Goal: Find contact information: Find contact information

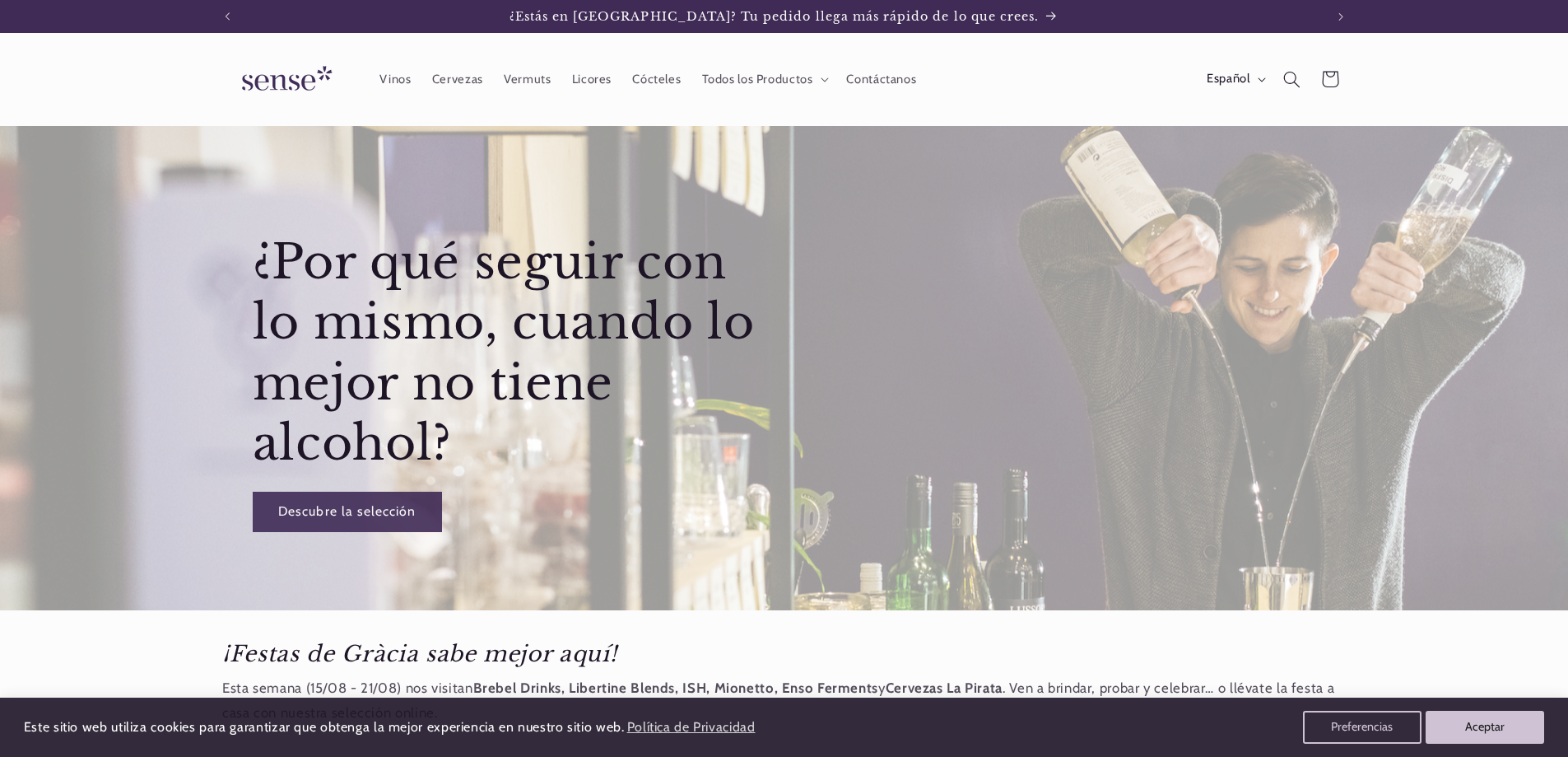
click at [305, 83] on img at bounding box center [284, 79] width 124 height 47
click at [908, 82] on span "Contáctanos" at bounding box center [881, 79] width 70 height 16
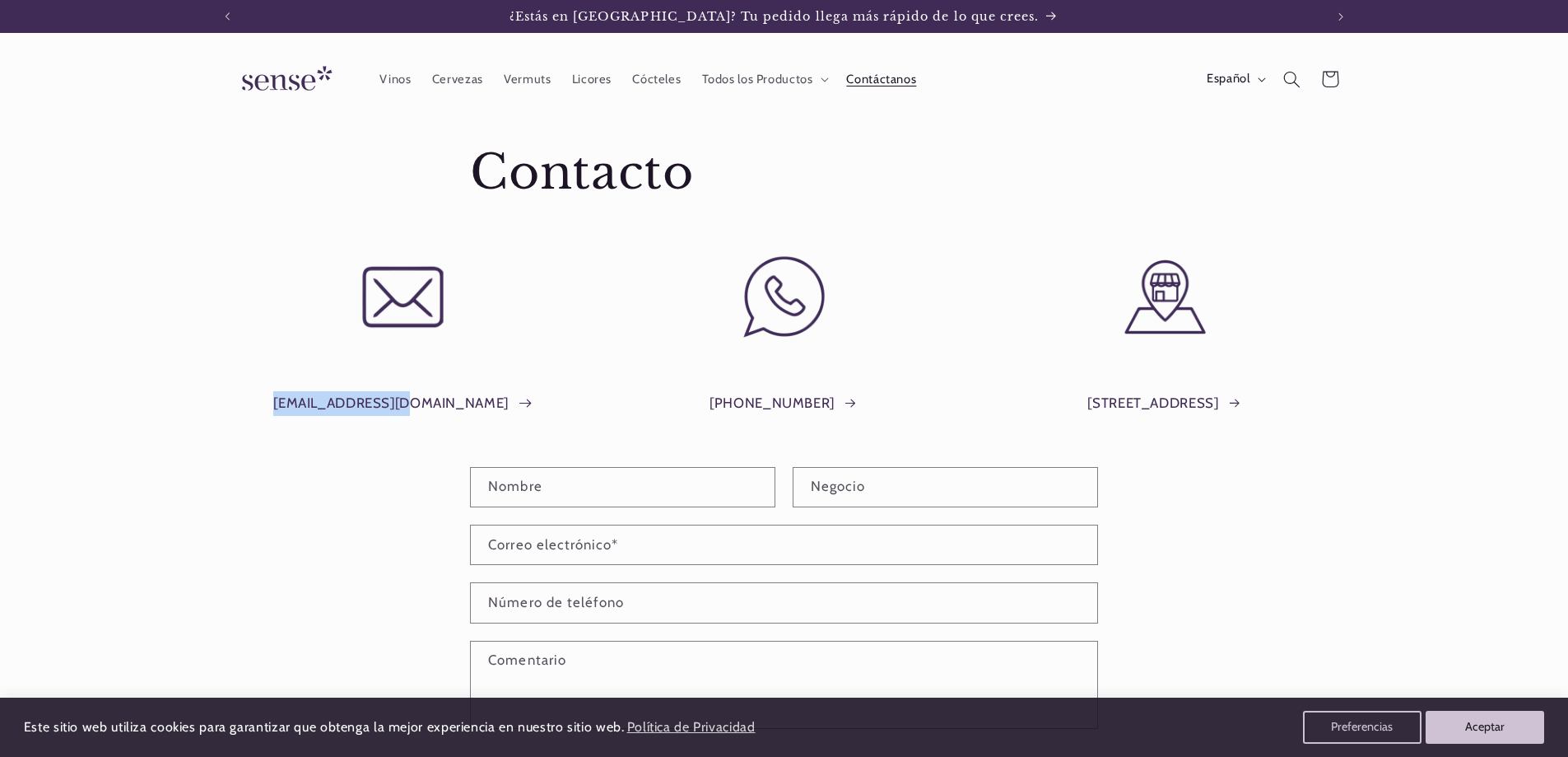
drag, startPoint x: 316, startPoint y: 403, endPoint x: 448, endPoint y: 407, distance: 132.1
click at [448, 407] on div "info@shopsense.eu" at bounding box center [403, 397] width 362 height 80
copy link "info@shopsense.eu"
drag, startPoint x: 716, startPoint y: 398, endPoint x: 829, endPoint y: 403, distance: 113.1
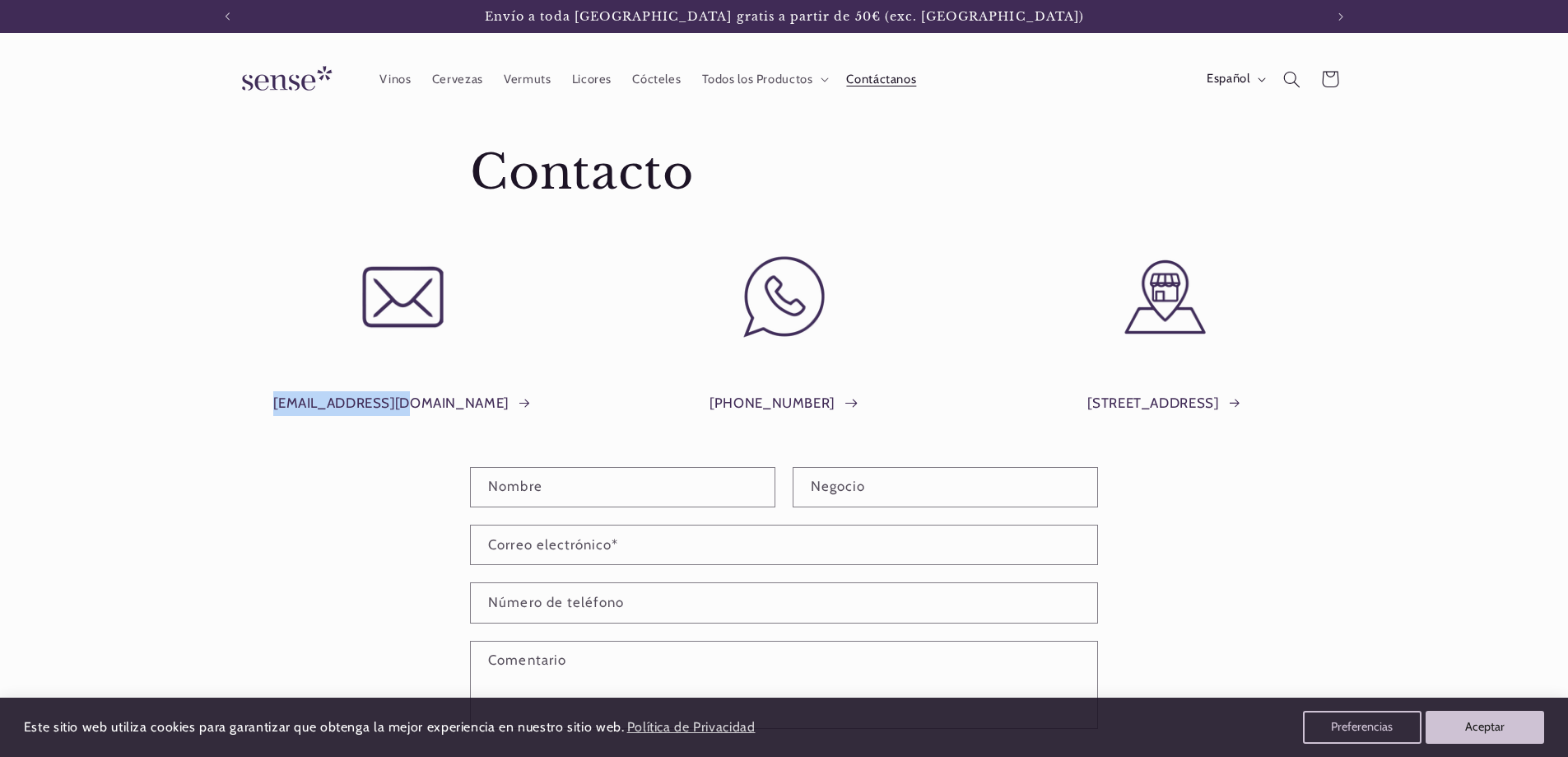
click at [829, 403] on div "+34 691 29 95 88" at bounding box center [784, 397] width 362 height 80
copy link "+34 691 29 95 88"
drag, startPoint x: 1066, startPoint y: 392, endPoint x: 1239, endPoint y: 404, distance: 173.4
click at [1241, 404] on div "Plaça del Sol, 1, Barcelona" at bounding box center [1165, 397] width 362 height 80
copy link "Plaça del Sol, 1, Barcelona"
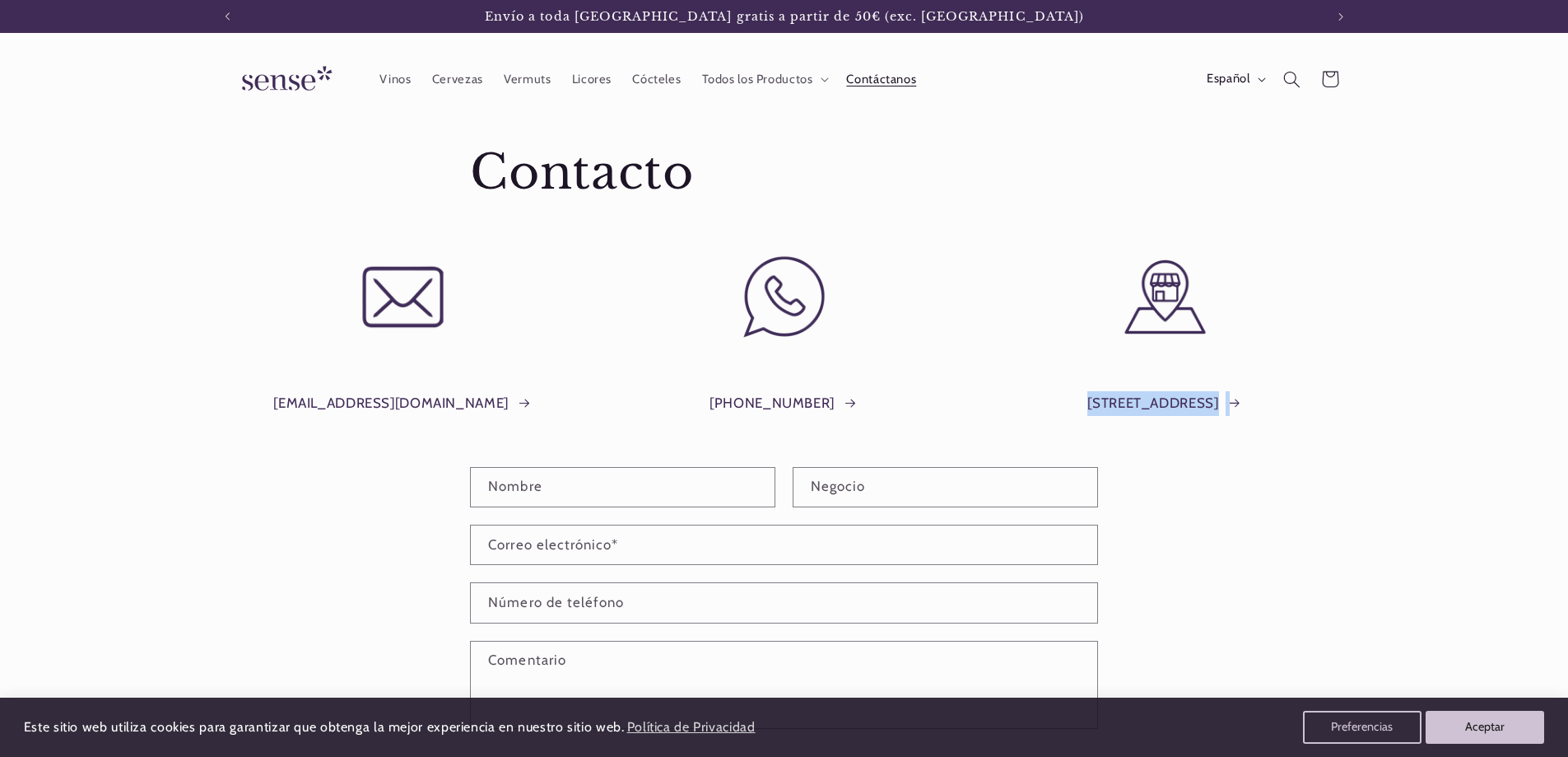
scroll to position [0, 0]
click at [706, 401] on div "+34 691 29 95 88" at bounding box center [784, 397] width 362 height 80
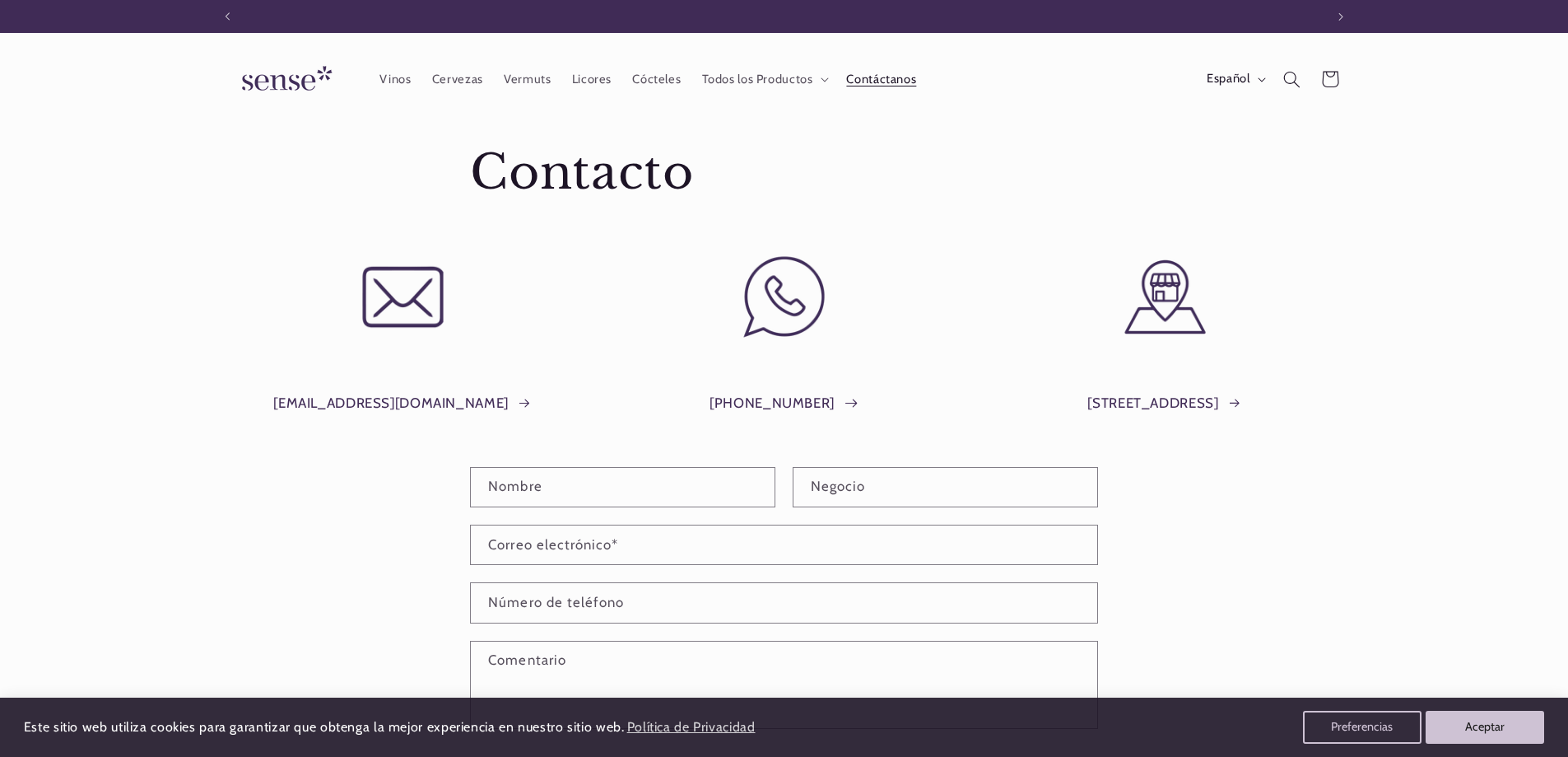
scroll to position [0, 1096]
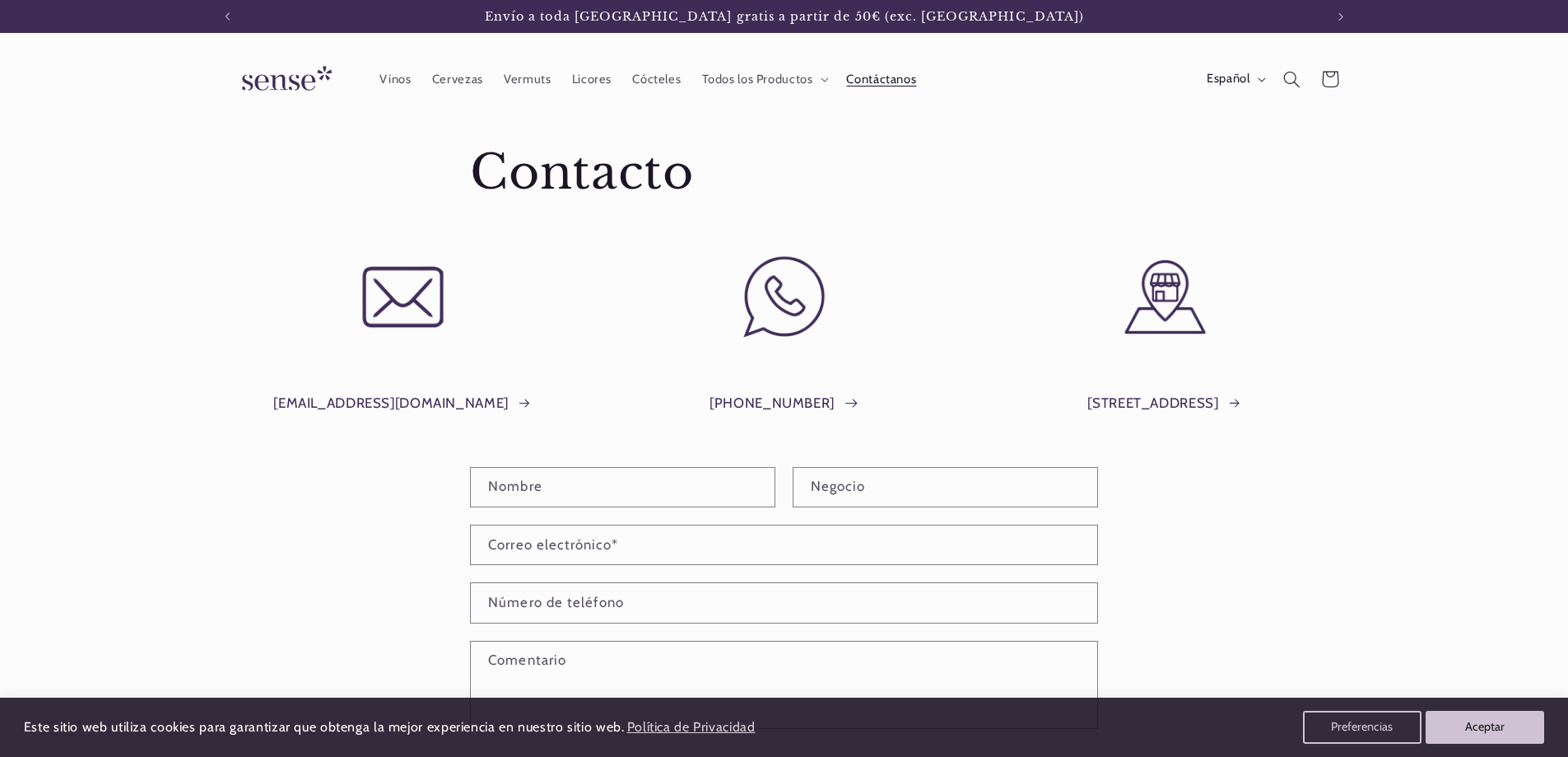
drag, startPoint x: 706, startPoint y: 401, endPoint x: 831, endPoint y: 405, distance: 125.1
click at [831, 405] on div "+34 691 29 95 88" at bounding box center [784, 397] width 362 height 80
copy link "+34 691 29 95 88"
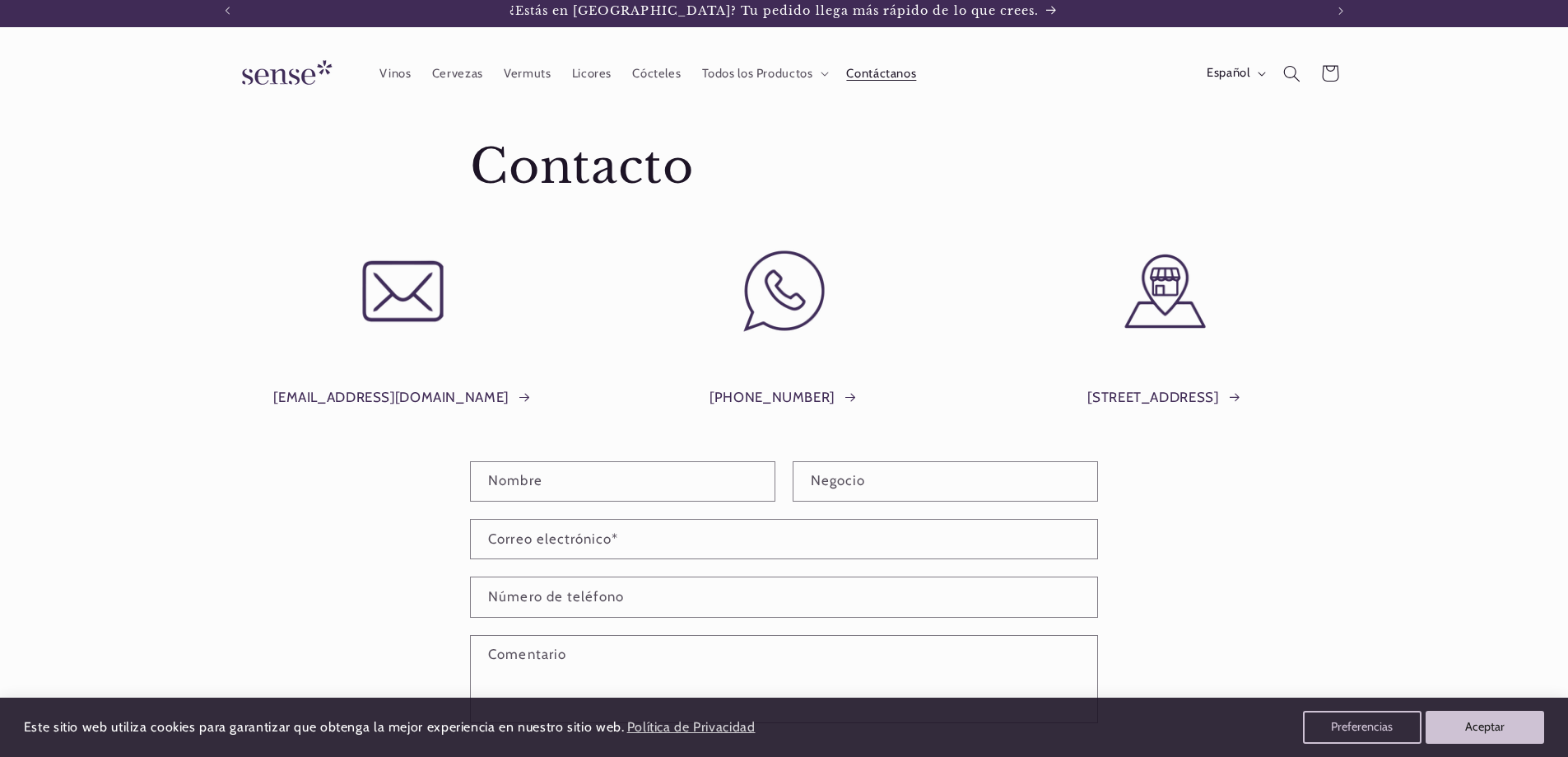
scroll to position [0, 0]
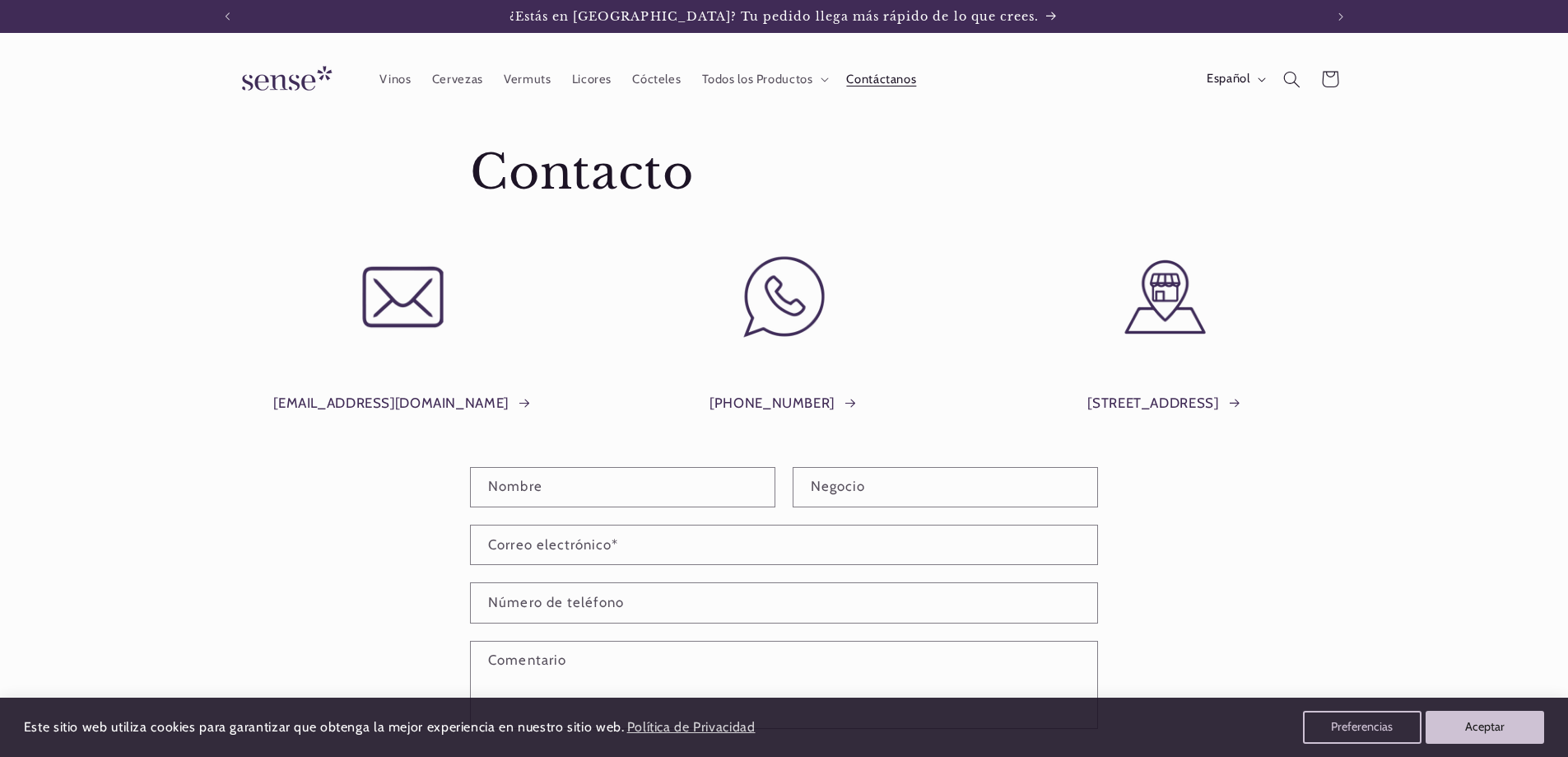
click at [299, 80] on img at bounding box center [284, 79] width 124 height 47
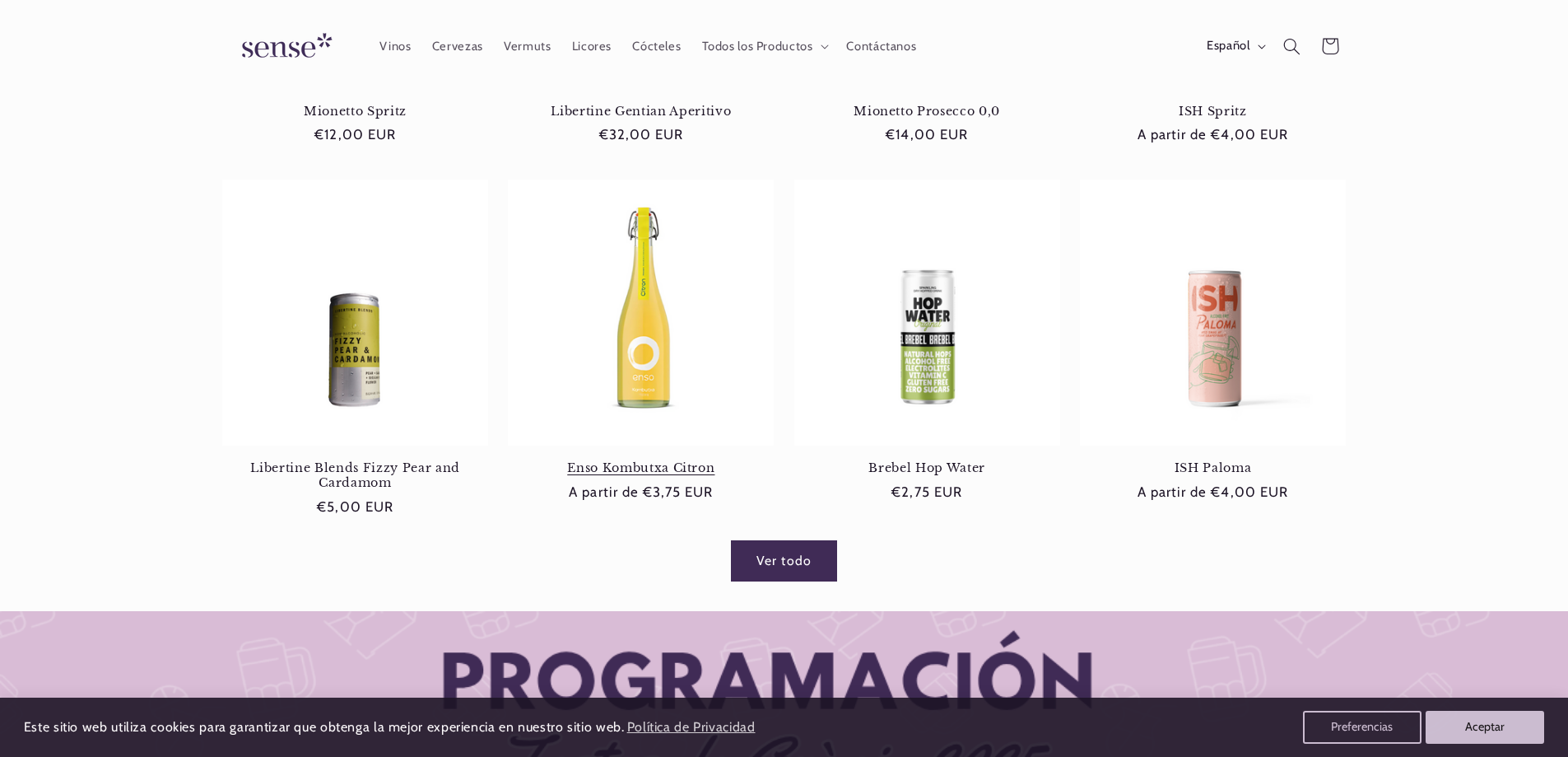
scroll to position [494, 0]
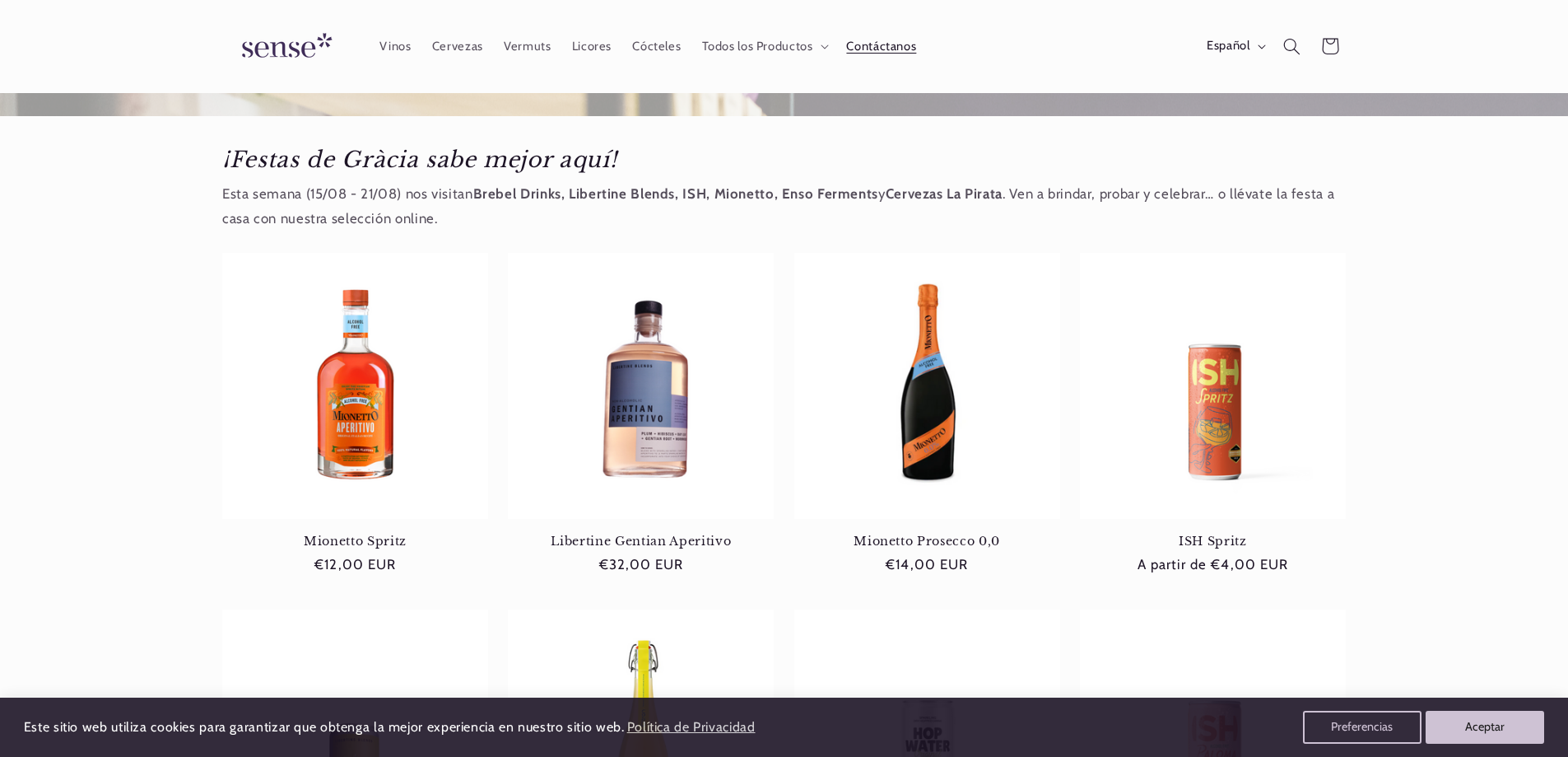
click at [880, 49] on span "Contáctanos" at bounding box center [881, 46] width 70 height 16
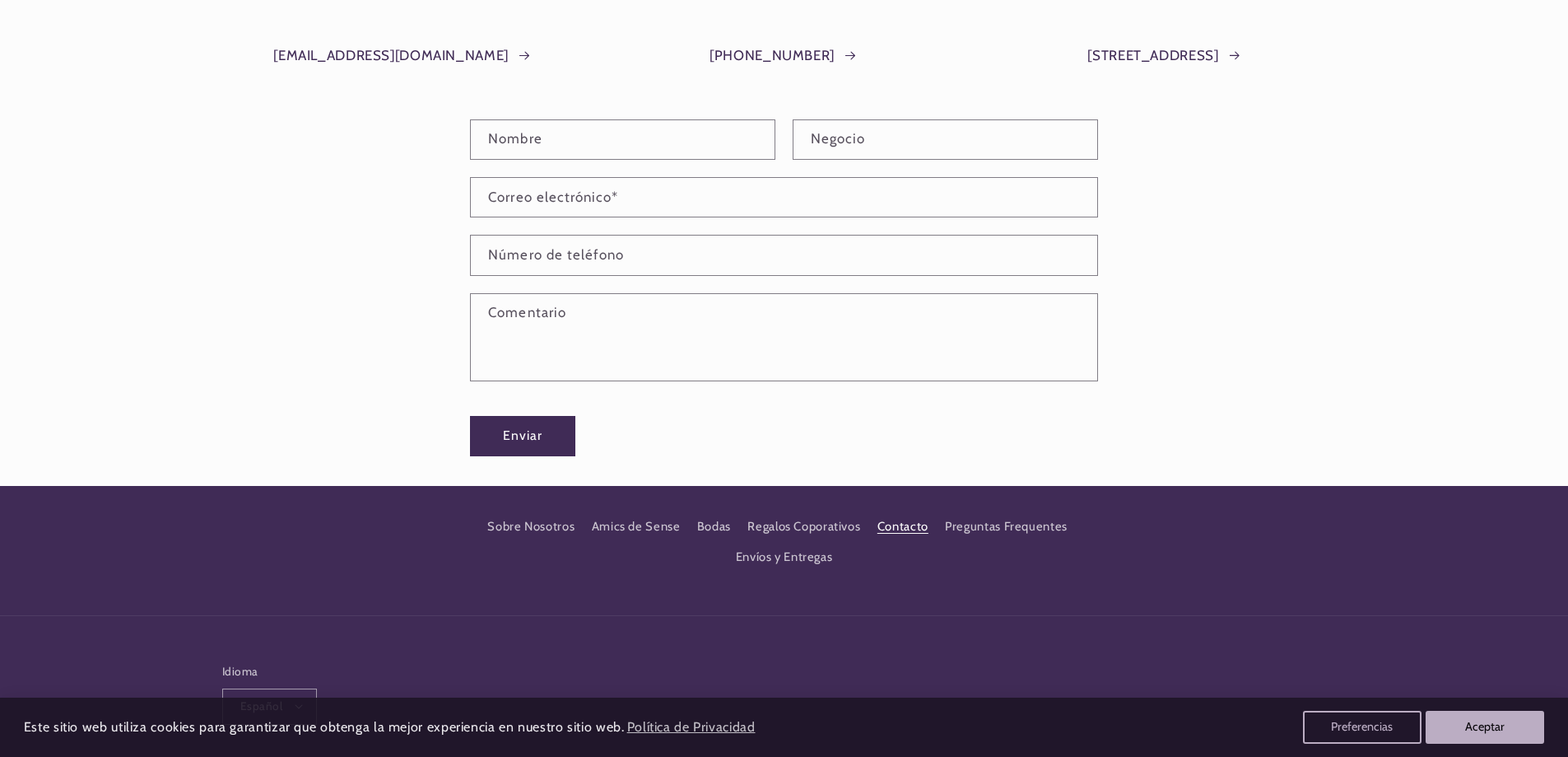
scroll to position [417, 0]
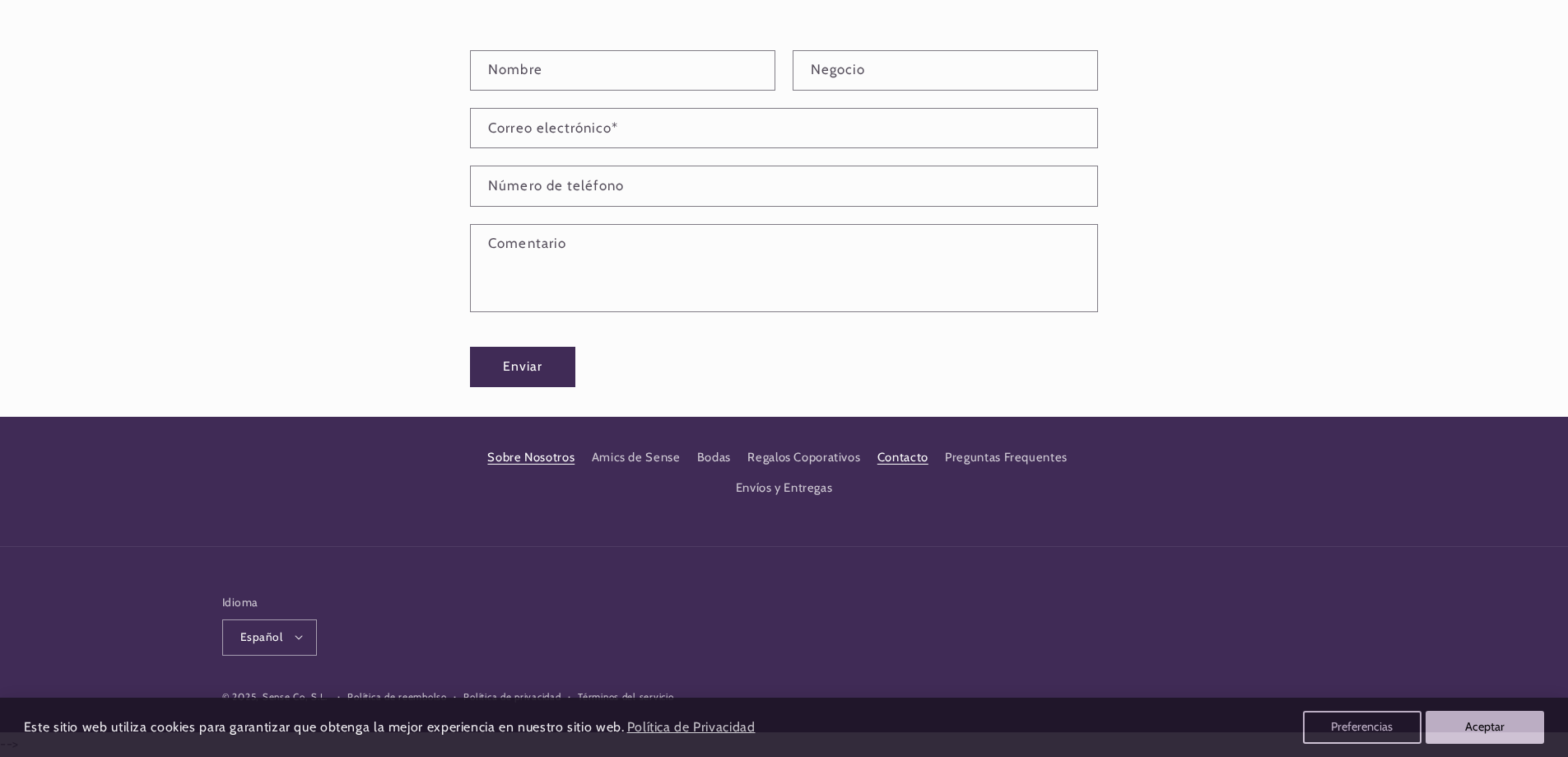
click at [568, 455] on link "Sobre Nosotros" at bounding box center [531, 460] width 87 height 25
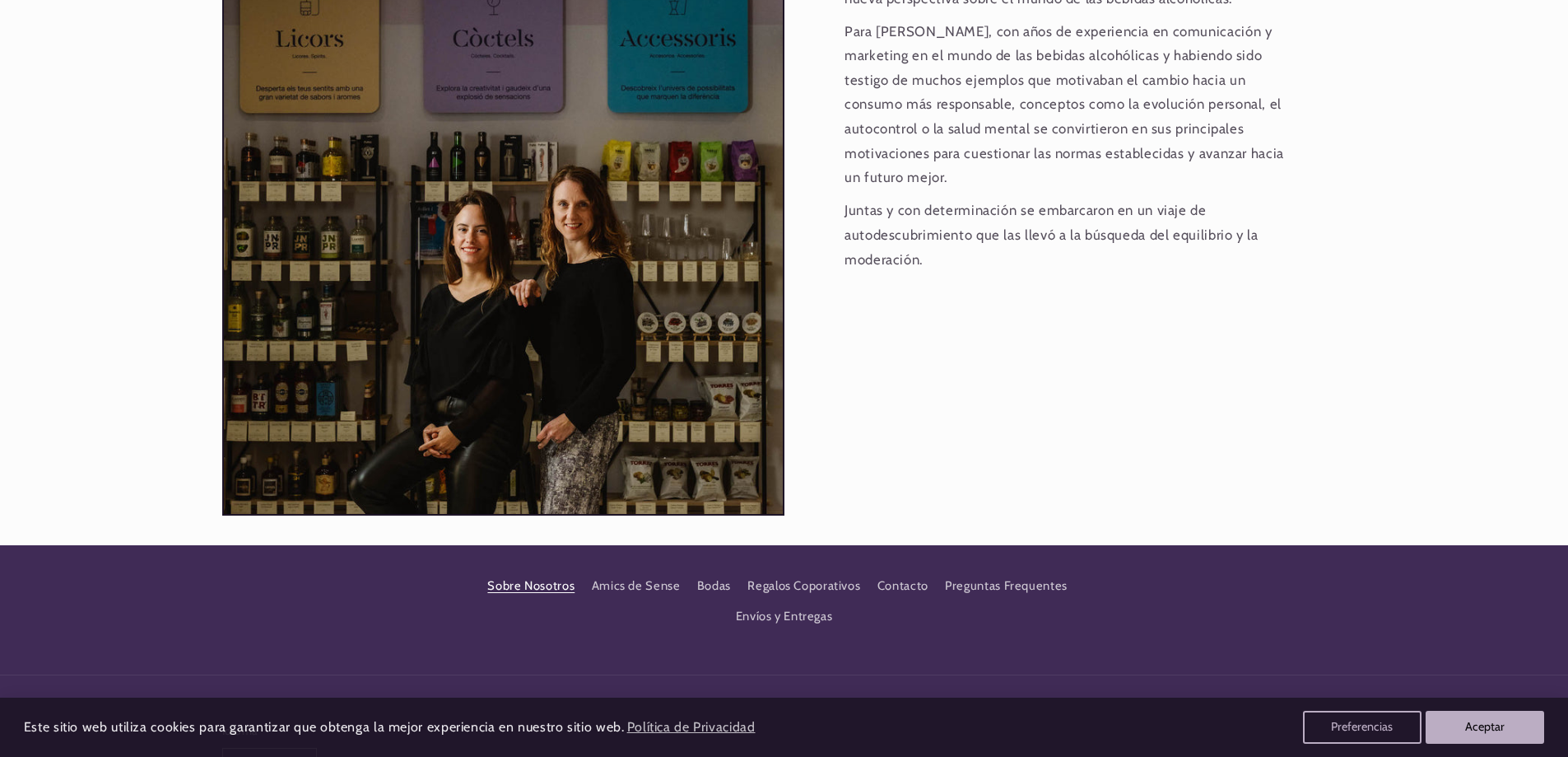
scroll to position [1667, 0]
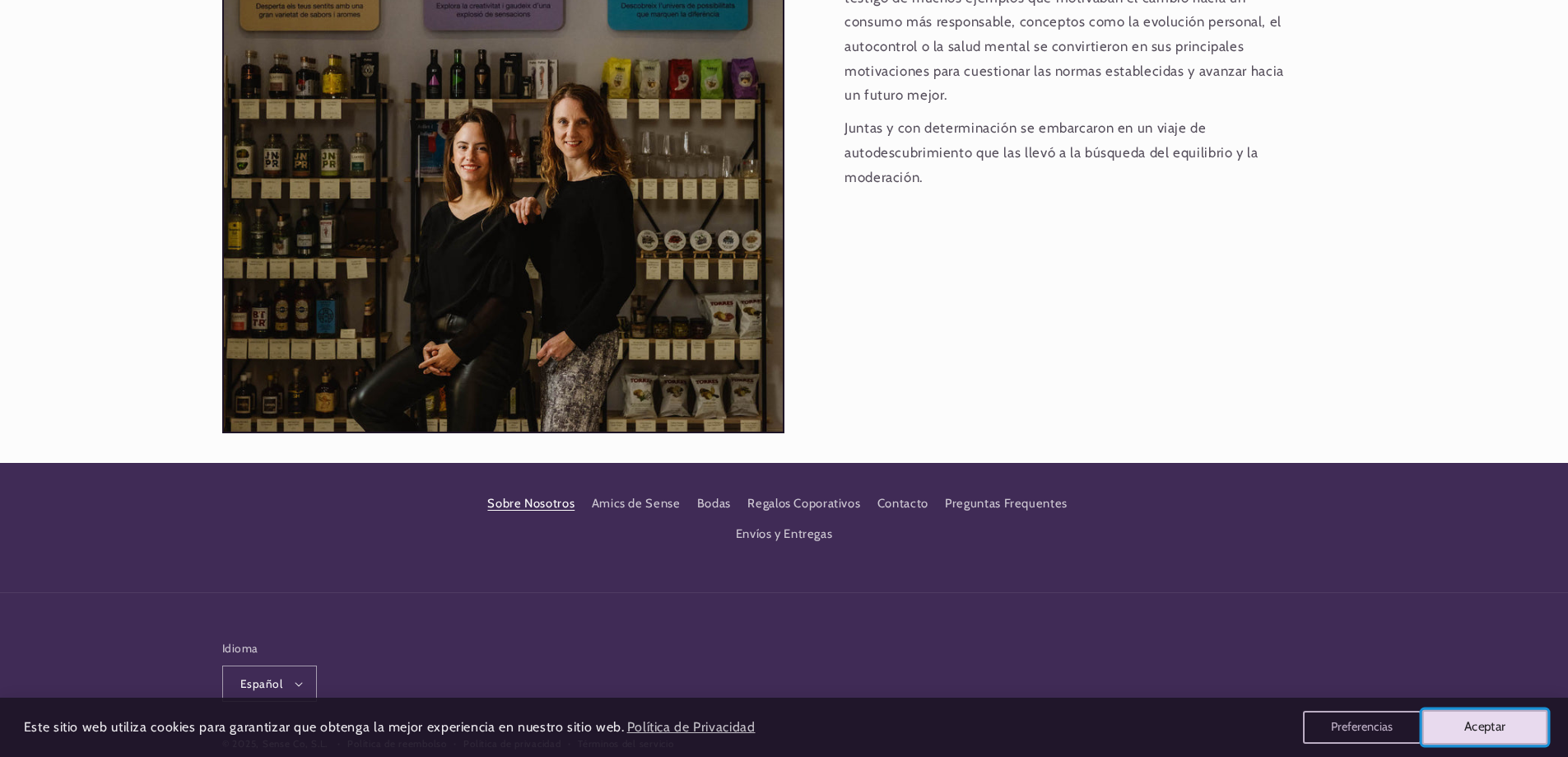
click at [1461, 721] on button "Aceptar" at bounding box center [1486, 727] width 126 height 34
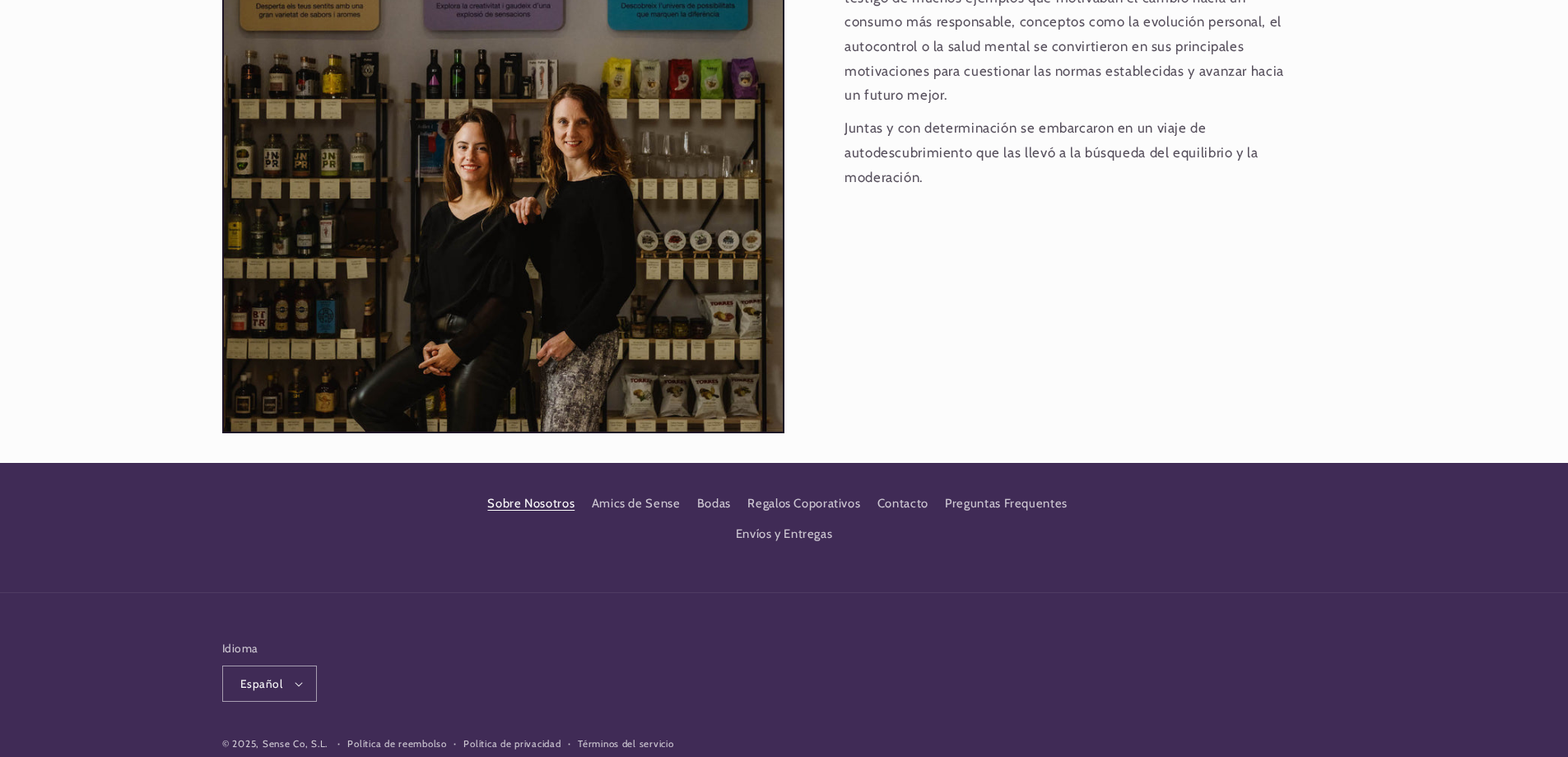
scroll to position [0, 0]
click at [513, 493] on link "Sobre Nosotros" at bounding box center [531, 506] width 87 height 25
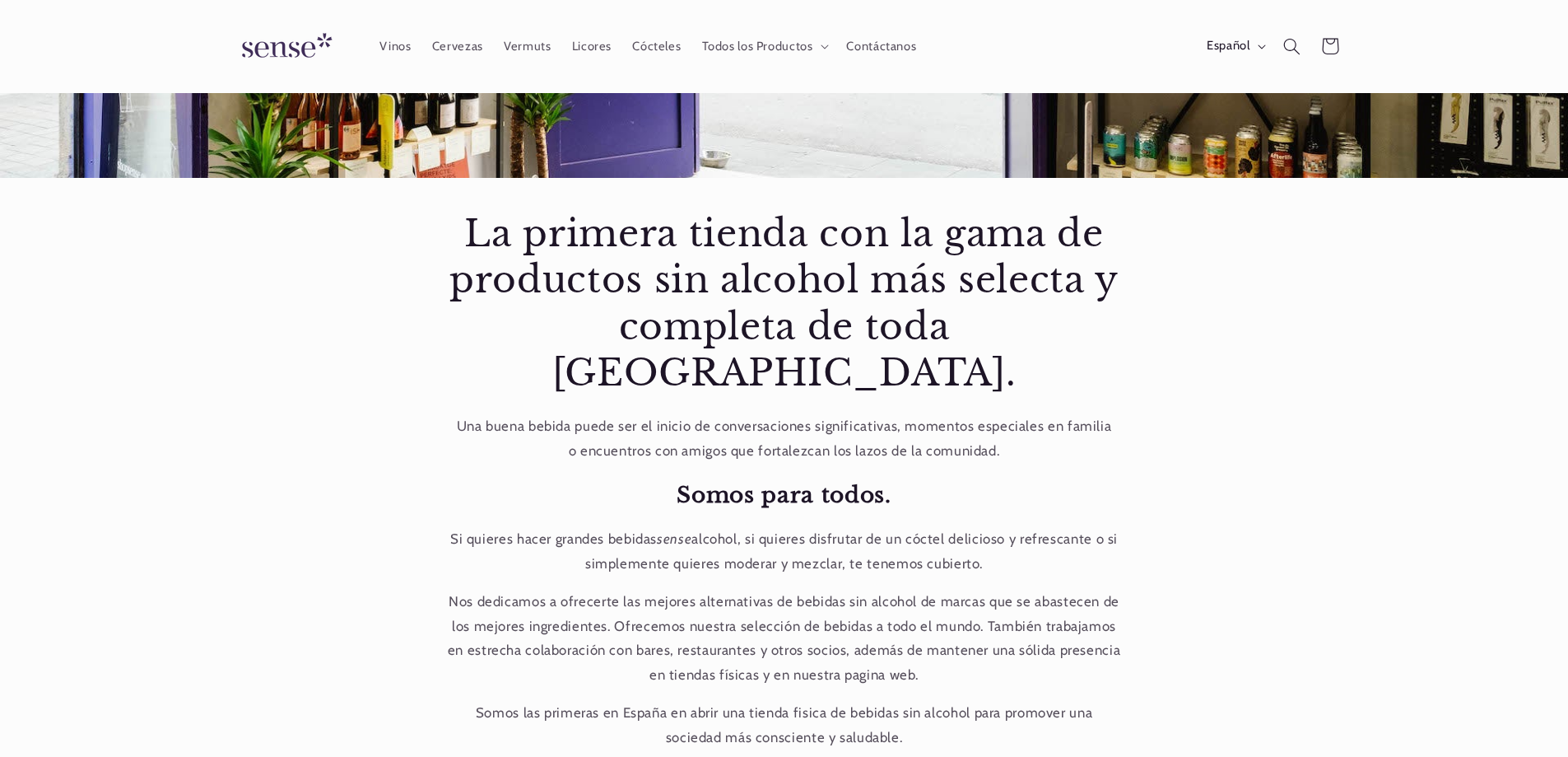
scroll to position [0, 1096]
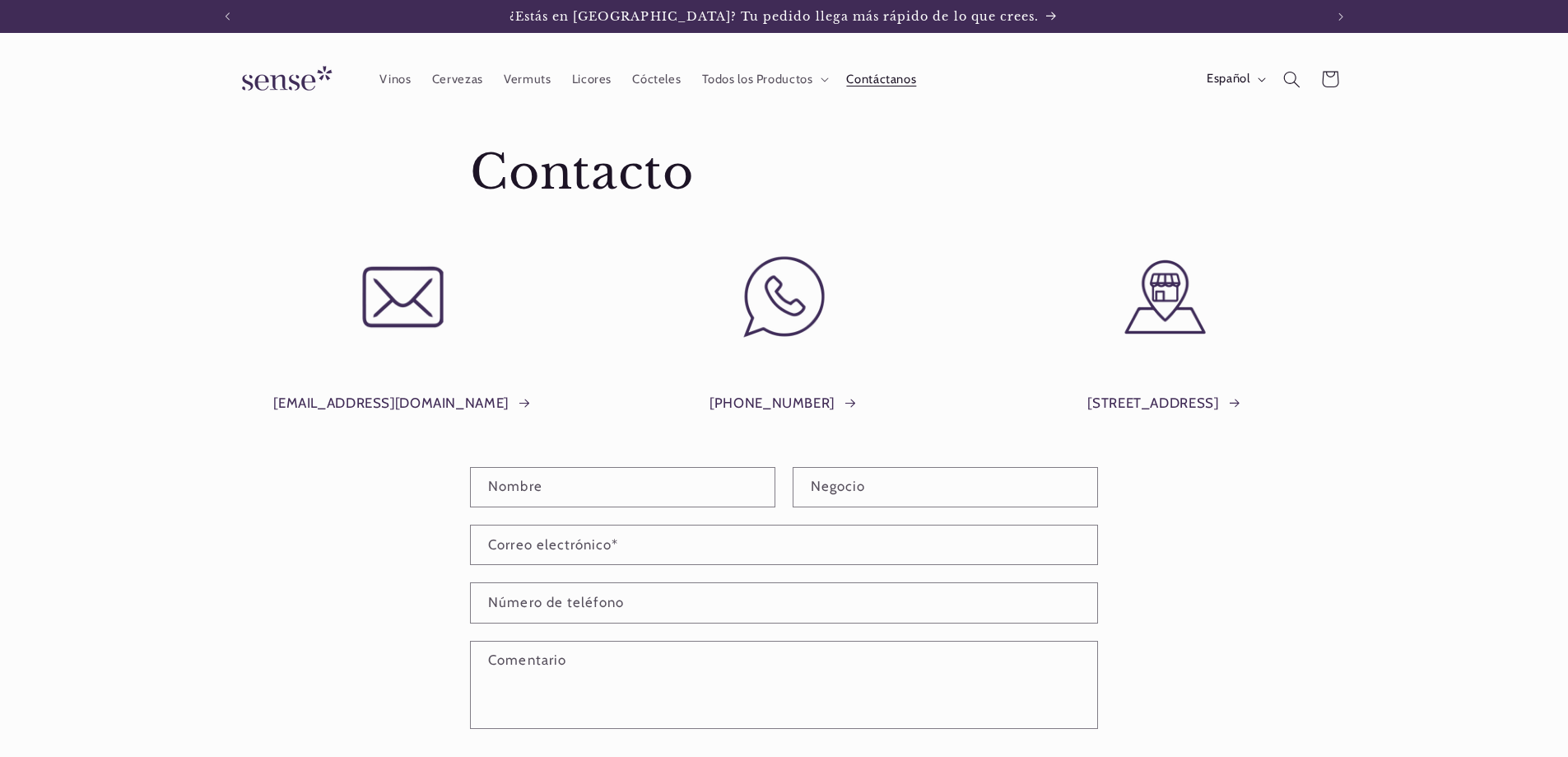
scroll to position [417, 0]
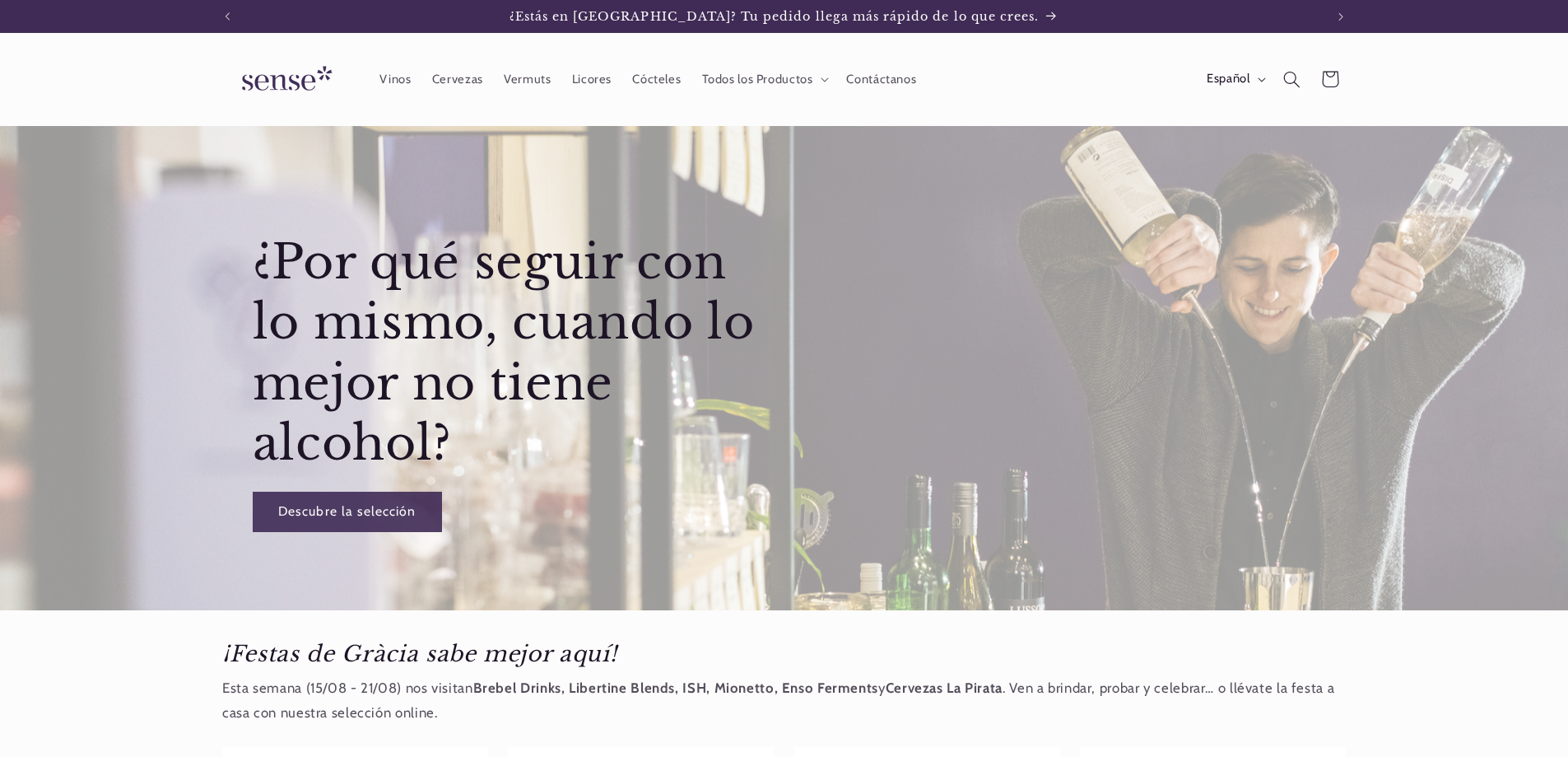
scroll to position [494, 0]
